Goal: Obtain resource: Download file/media

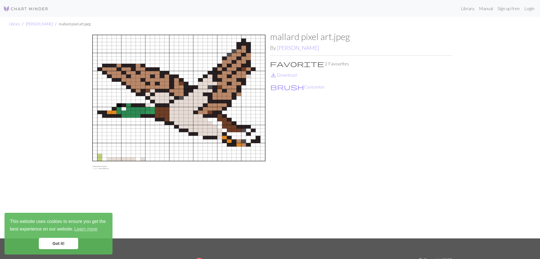
click at [371, 83] on p "brush Customise" at bounding box center [361, 87] width 182 height 8
click at [284, 72] on link "save_alt Download" at bounding box center [283, 74] width 27 height 5
click at [11, 23] on link "Library" at bounding box center [14, 24] width 11 height 5
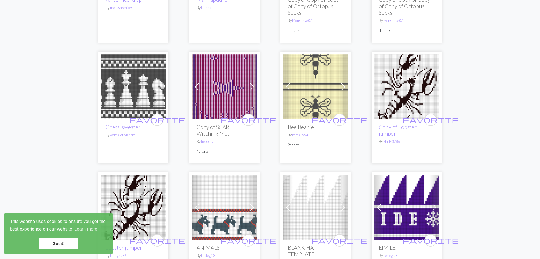
scroll to position [1206, 0]
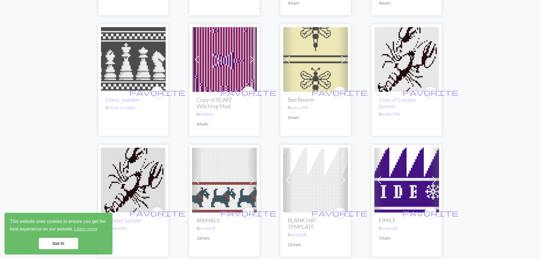
click at [251, 175] on span at bounding box center [252, 179] width 9 height 9
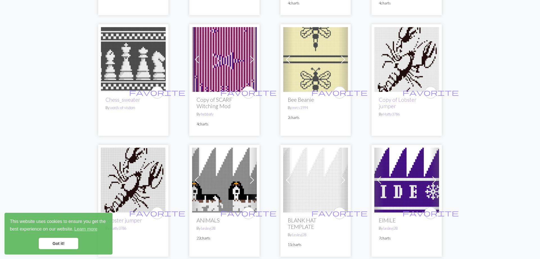
scroll to position [1314, 0]
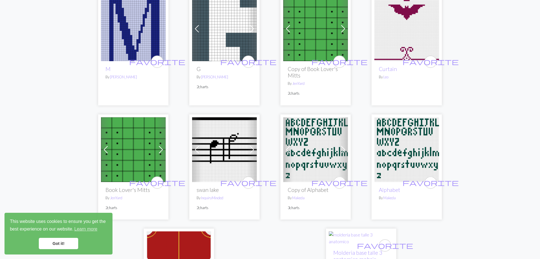
scroll to position [1306, 0]
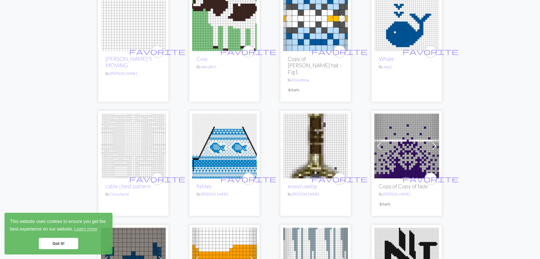
scroll to position [1235, 0]
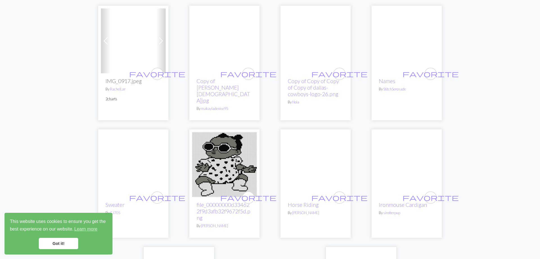
scroll to position [1292, 0]
